Goal: Register for event/course

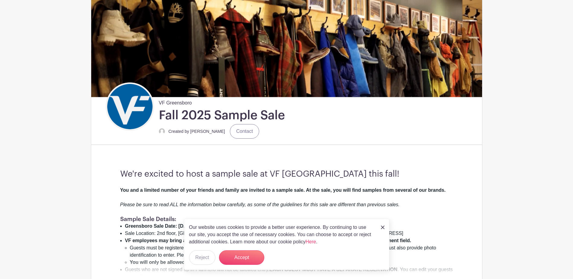
scroll to position [60, 0]
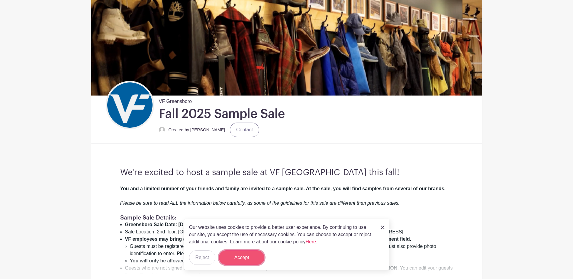
click at [251, 256] on button "Accept" at bounding box center [241, 257] width 45 height 14
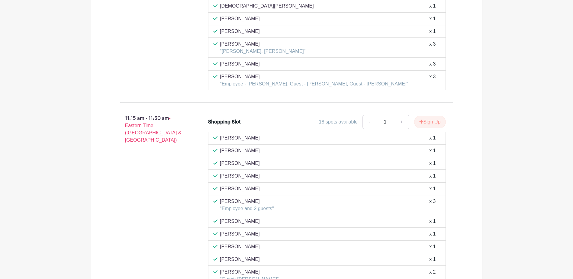
scroll to position [1539, 0]
click at [426, 124] on button "Sign Up" at bounding box center [430, 123] width 32 height 13
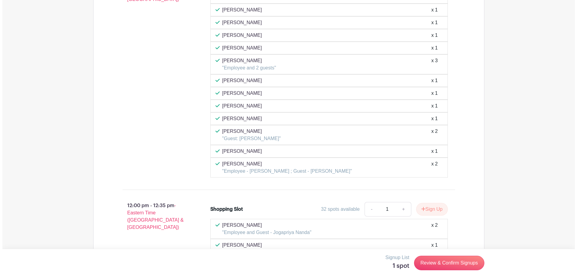
scroll to position [1690, 0]
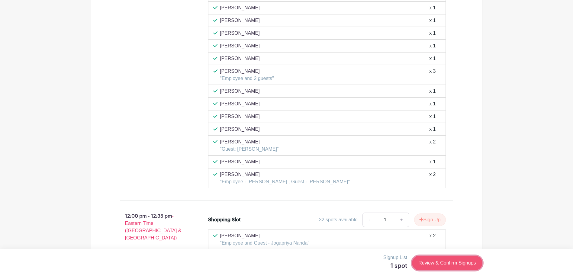
click at [426, 262] on link "Review & Confirm Signups" at bounding box center [447, 263] width 70 height 14
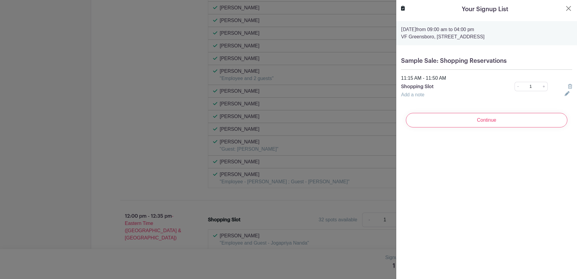
click at [412, 95] on link "Add a note" at bounding box center [412, 94] width 23 height 5
click at [412, 95] on input "text" at bounding box center [479, 98] width 156 height 14
type input "Guest - [PERSON_NAME]"
click at [540, 88] on link "+" at bounding box center [544, 86] width 8 height 9
type input "2"
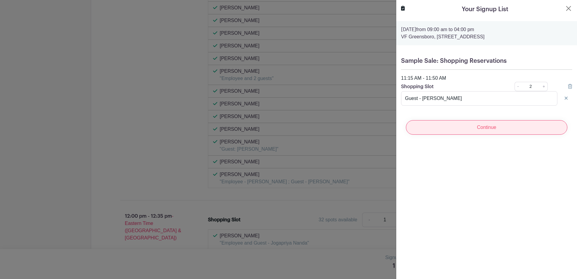
click at [485, 131] on input "Continue" at bounding box center [486, 127] width 161 height 14
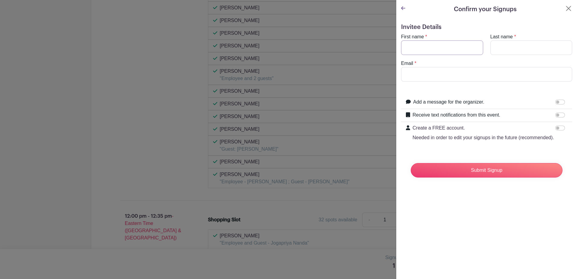
click at [441, 48] on input "First name" at bounding box center [442, 47] width 82 height 14
click at [420, 10] on div "Confirm your Signups" at bounding box center [486, 9] width 171 height 9
click at [421, 45] on input "First name" at bounding box center [442, 47] width 82 height 14
type input "D"
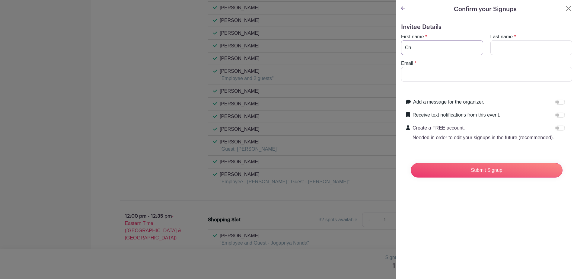
type input "[PERSON_NAME]"
type input "[PERSON_NAME][EMAIL_ADDRESS][DOMAIN_NAME]"
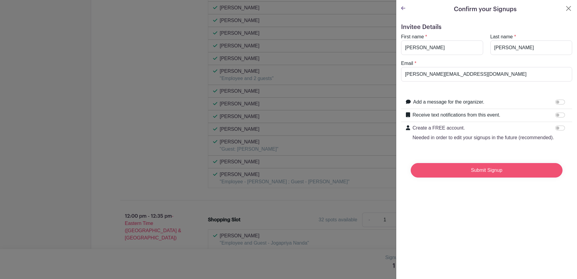
click at [468, 177] on input "Submit Signup" at bounding box center [487, 170] width 152 height 14
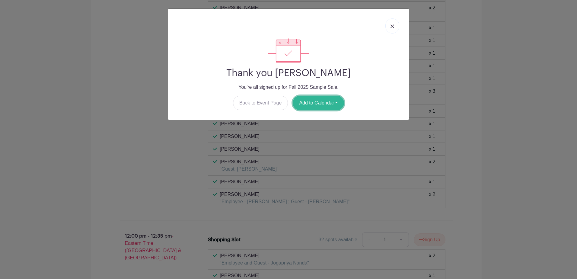
click at [324, 103] on button "Add to Calendar" at bounding box center [318, 103] width 51 height 14
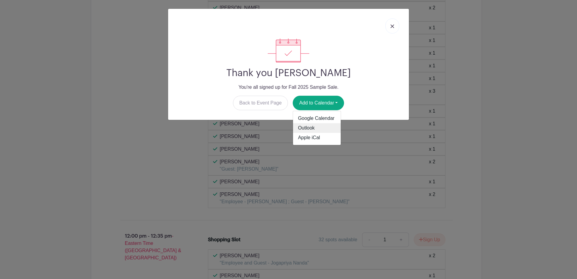
click at [315, 125] on link "Outlook" at bounding box center [317, 128] width 48 height 10
